Goal: Find specific page/section: Find specific page/section

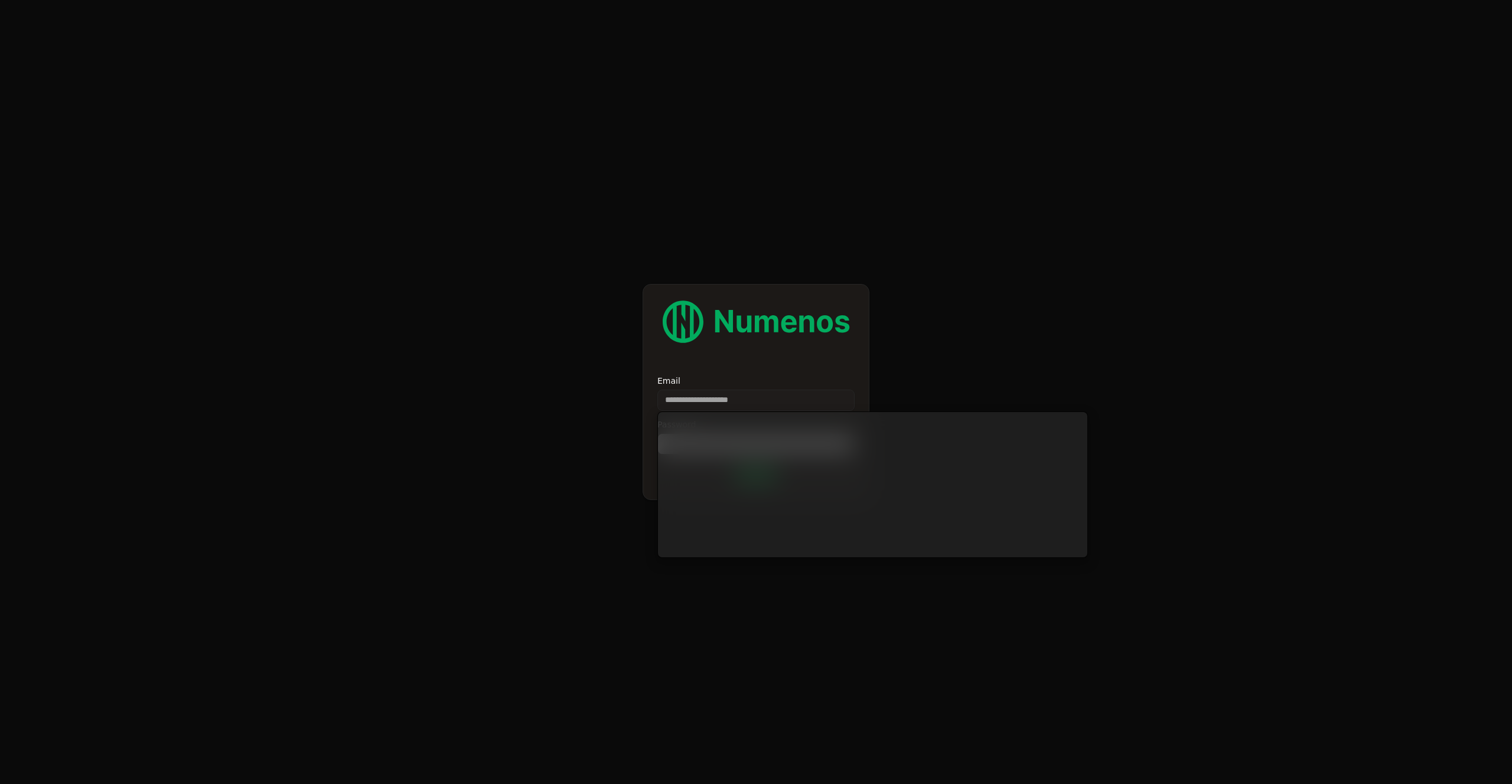
type input "**********"
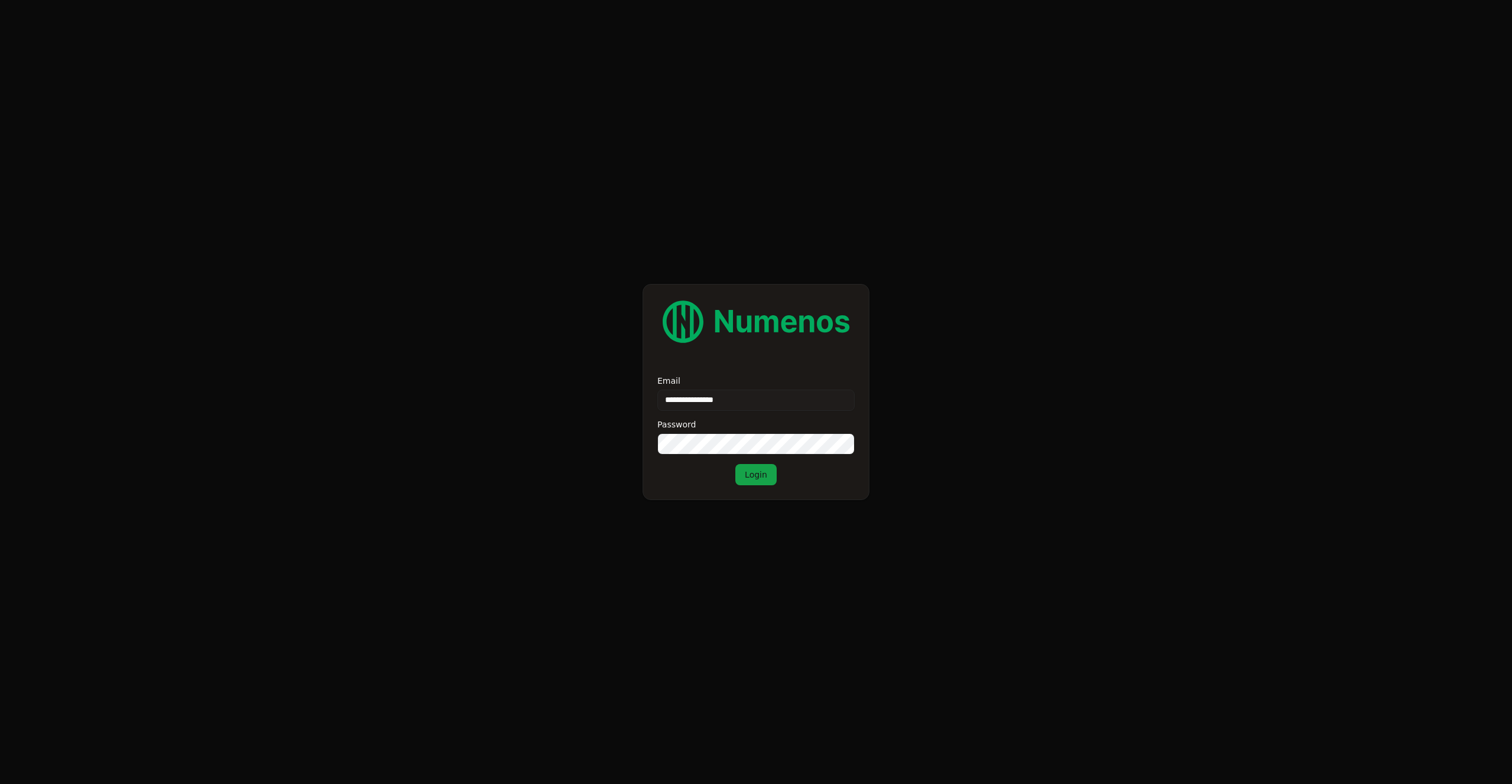
click at [752, 482] on button "Login" at bounding box center [756, 475] width 41 height 21
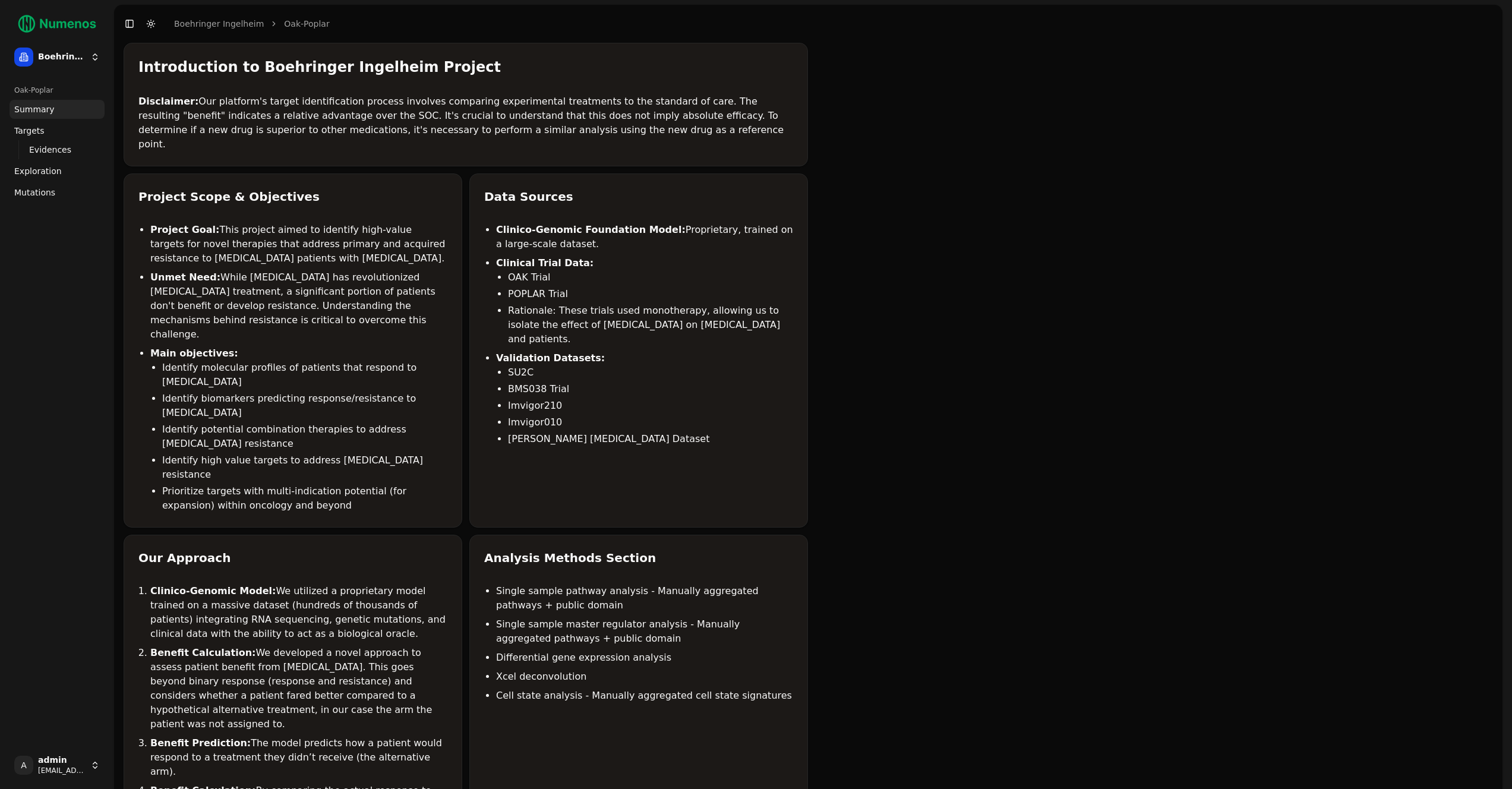
click at [61, 185] on link "Mutations" at bounding box center [57, 192] width 95 height 19
